Goal: Information Seeking & Learning: Learn about a topic

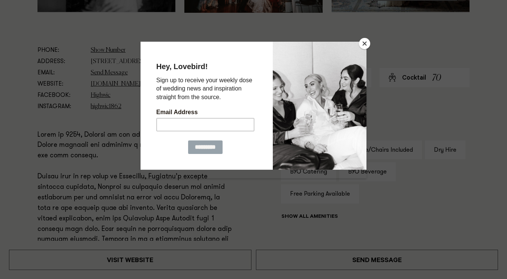
scroll to position [406, 0]
click at [365, 45] on button "Close" at bounding box center [364, 43] width 11 height 11
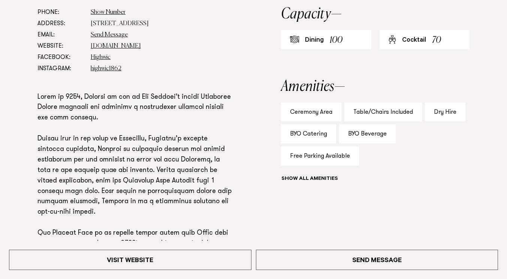
scroll to position [448, 0]
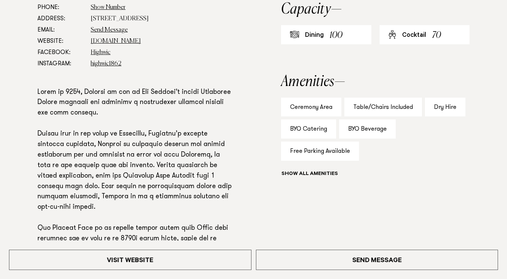
click at [306, 105] on div "Ceremony Area" at bounding box center [311, 106] width 60 height 19
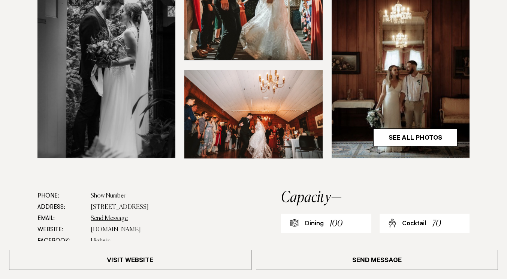
scroll to position [261, 0]
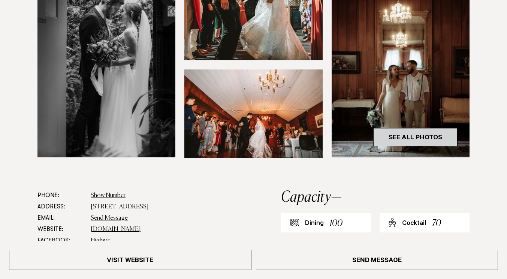
click at [384, 134] on link "See All Photos" at bounding box center [415, 137] width 84 height 18
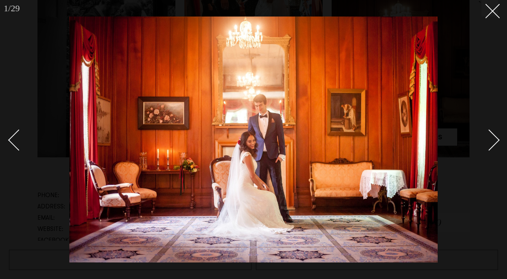
click at [490, 141] on div "Next slide" at bounding box center [489, 139] width 21 height 21
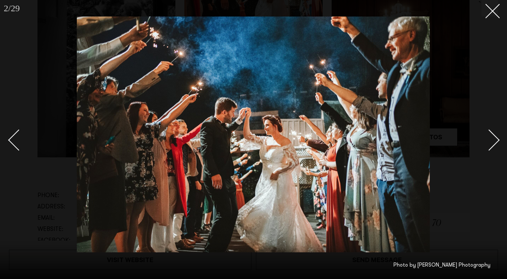
click at [490, 141] on div "Next slide" at bounding box center [489, 139] width 21 height 21
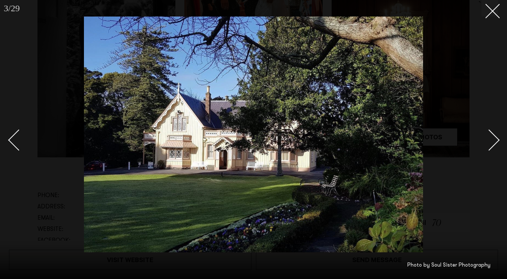
click at [490, 141] on div "Next slide" at bounding box center [489, 139] width 21 height 21
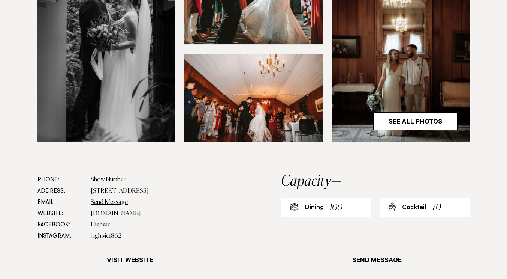
scroll to position [276, 0]
